Goal: Check status: Check status

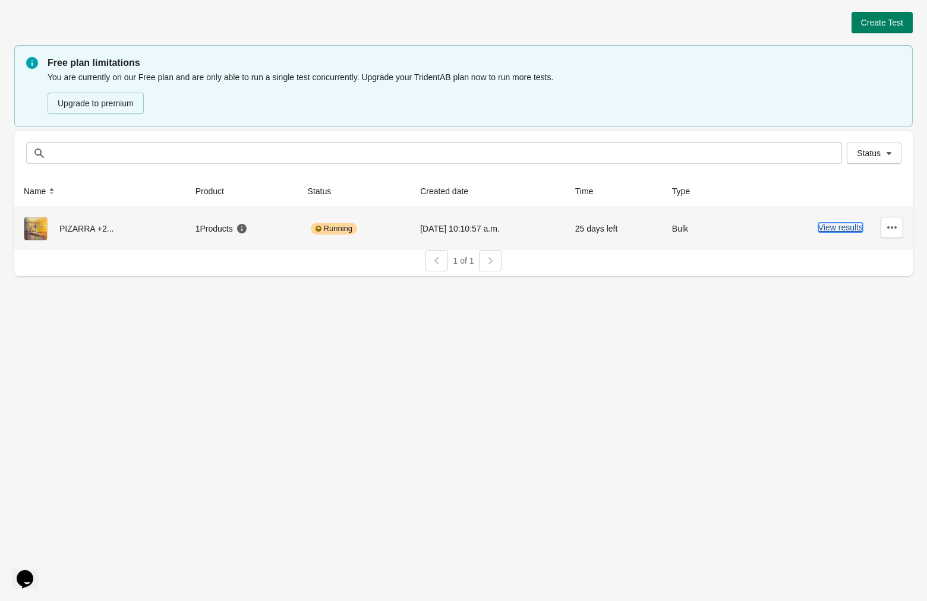
click at [831, 230] on button "View results" at bounding box center [840, 228] width 45 height 10
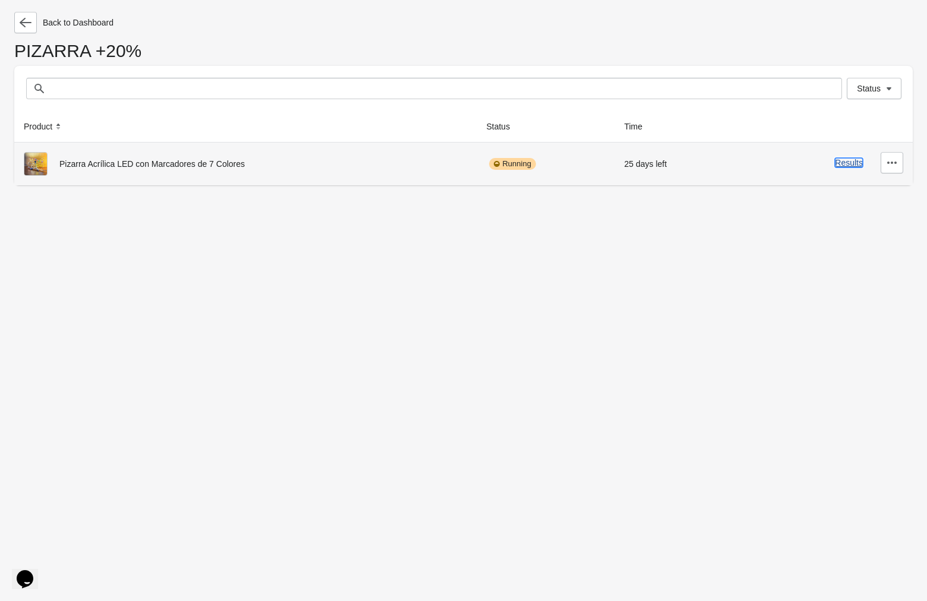
click at [851, 162] on button "Results" at bounding box center [849, 163] width 28 height 10
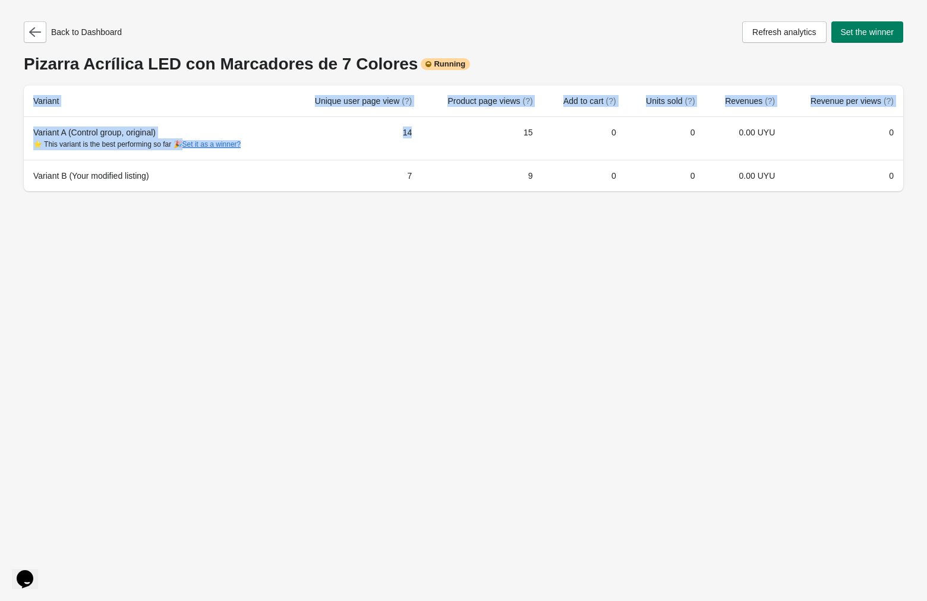
drag, startPoint x: 319, startPoint y: 153, endPoint x: 520, endPoint y: 215, distance: 210.7
click at [520, 215] on div "Back to Dashboard Refresh analytics Set the winner Pizarra Acrílica LED con Mar…" at bounding box center [463, 300] width 927 height 601
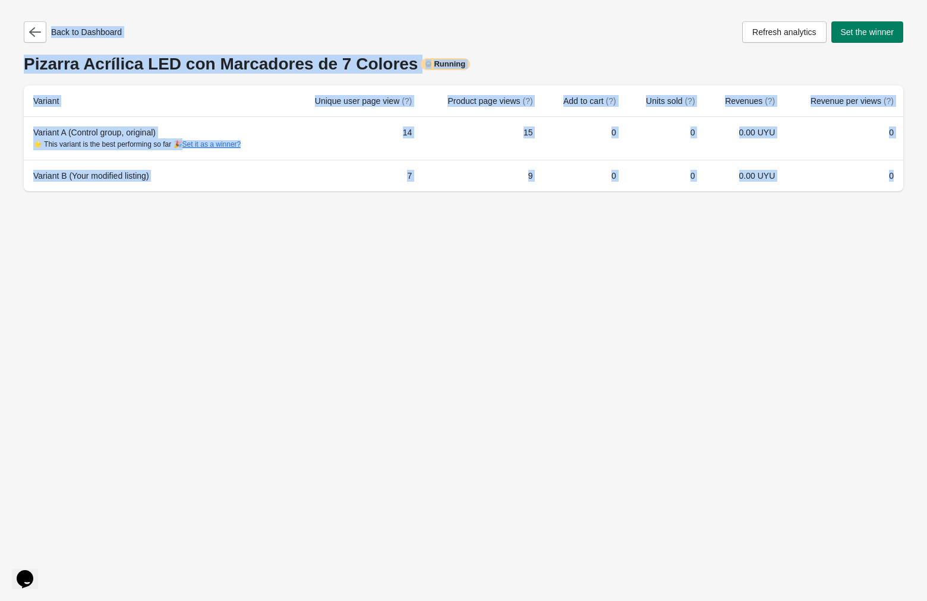
drag, startPoint x: 897, startPoint y: 176, endPoint x: -77, endPoint y: -15, distance: 993.0
click at [0, 0] on html "Back to Dashboard Refresh analytics Set the winner Pizarra Acrílica LED con Mar…" at bounding box center [463, 300] width 927 height 601
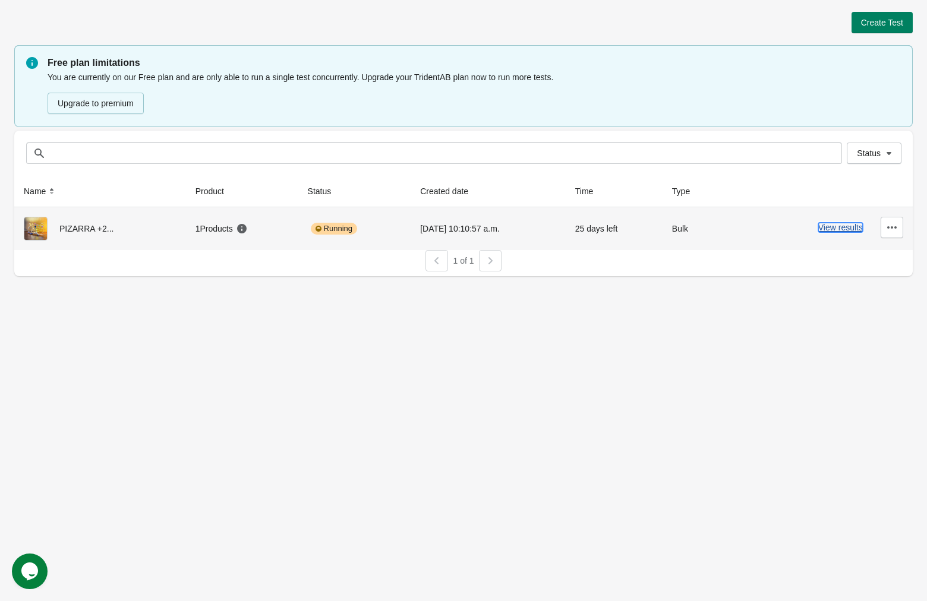
click at [822, 223] on button "View results" at bounding box center [840, 228] width 45 height 10
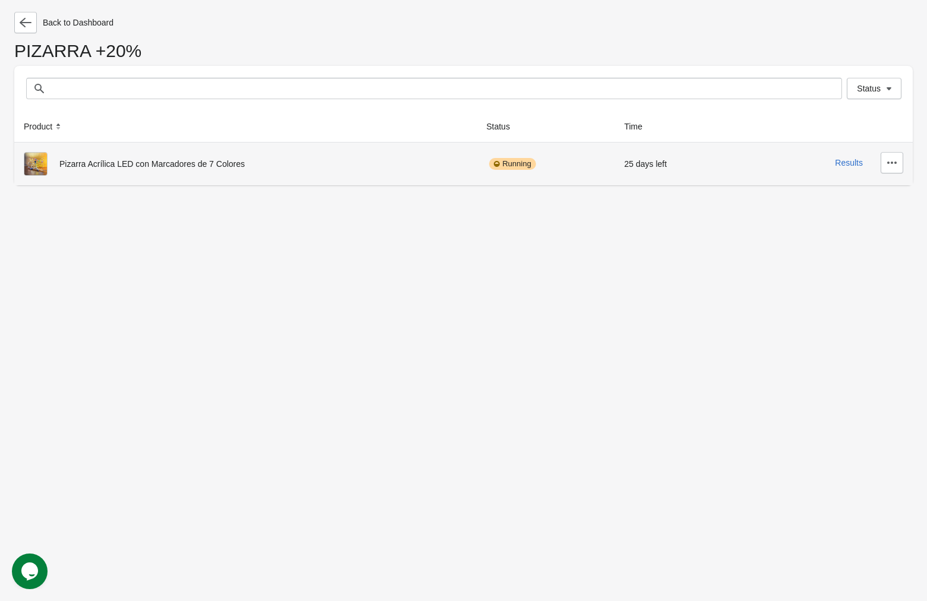
click at [866, 163] on div "Results" at bounding box center [823, 162] width 160 height 21
click at [851, 163] on button "Results" at bounding box center [849, 163] width 28 height 10
